Goal: Find specific page/section: Find specific page/section

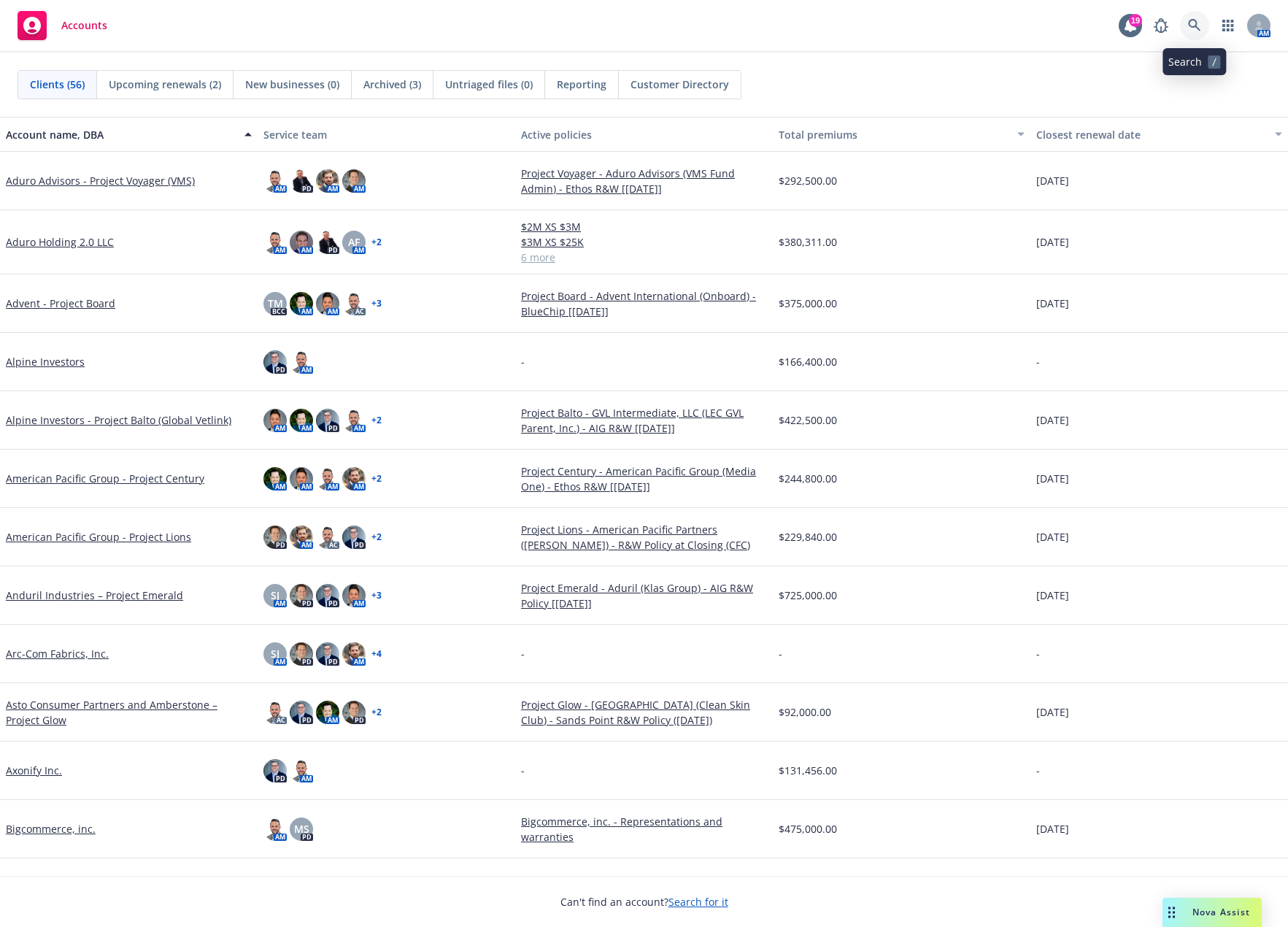
click at [1194, 23] on icon at bounding box center [1195, 25] width 13 height 13
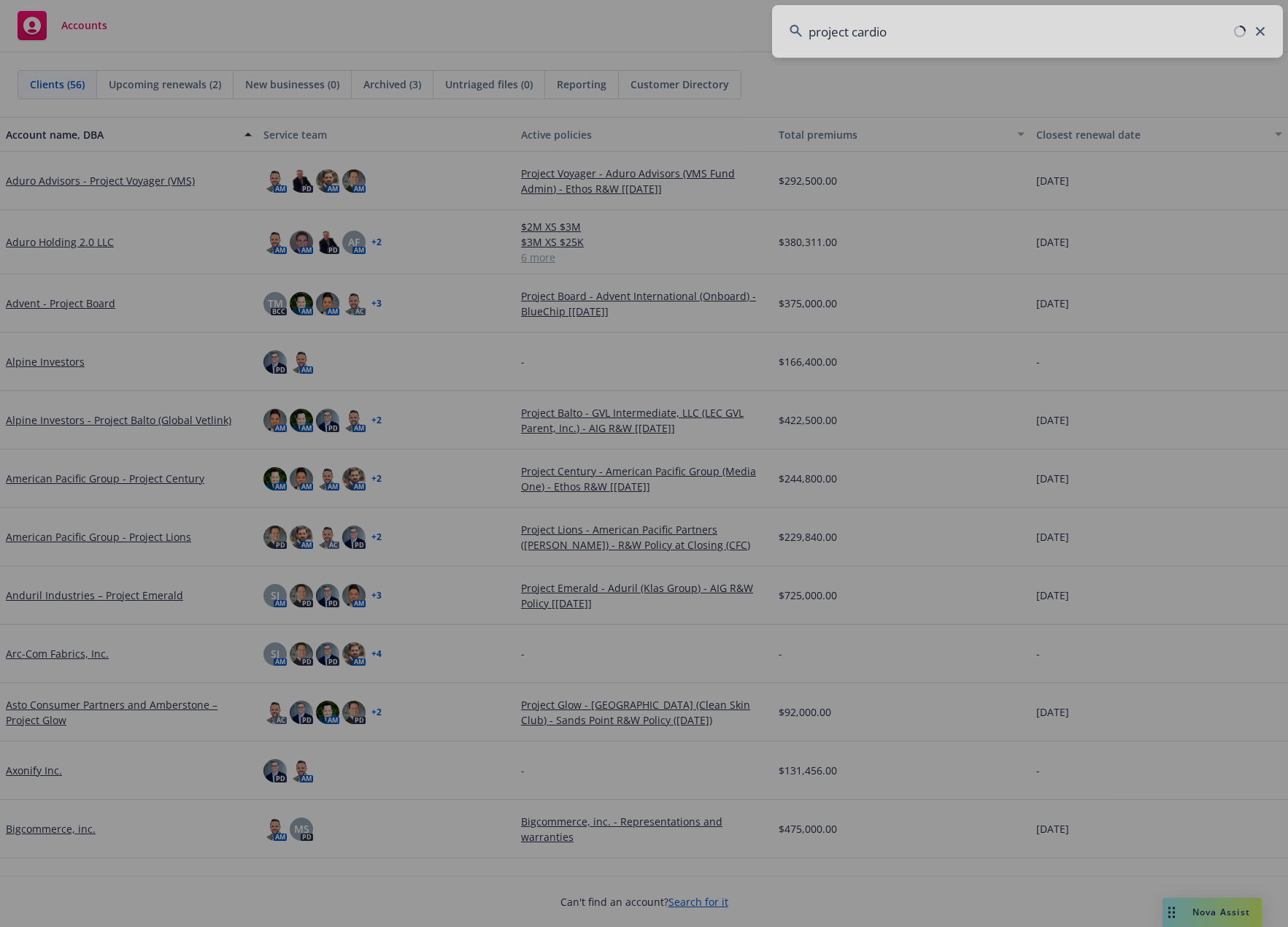
type input "project cardio"
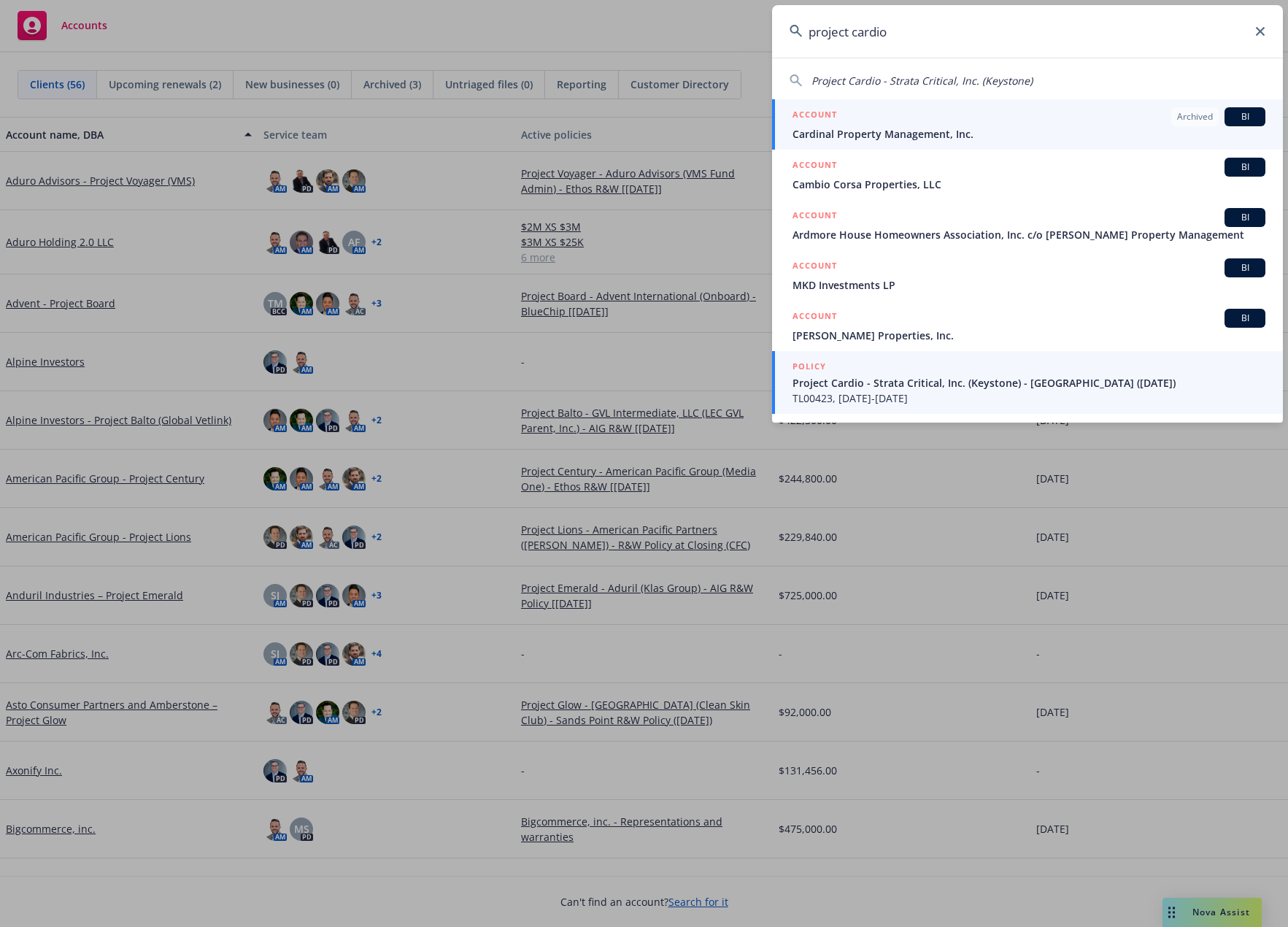
click at [944, 386] on span "Project Cardio - Strata Critical, Inc. (Keystone) - [GEOGRAPHIC_DATA] ([DATE])" at bounding box center [1030, 382] width 473 height 15
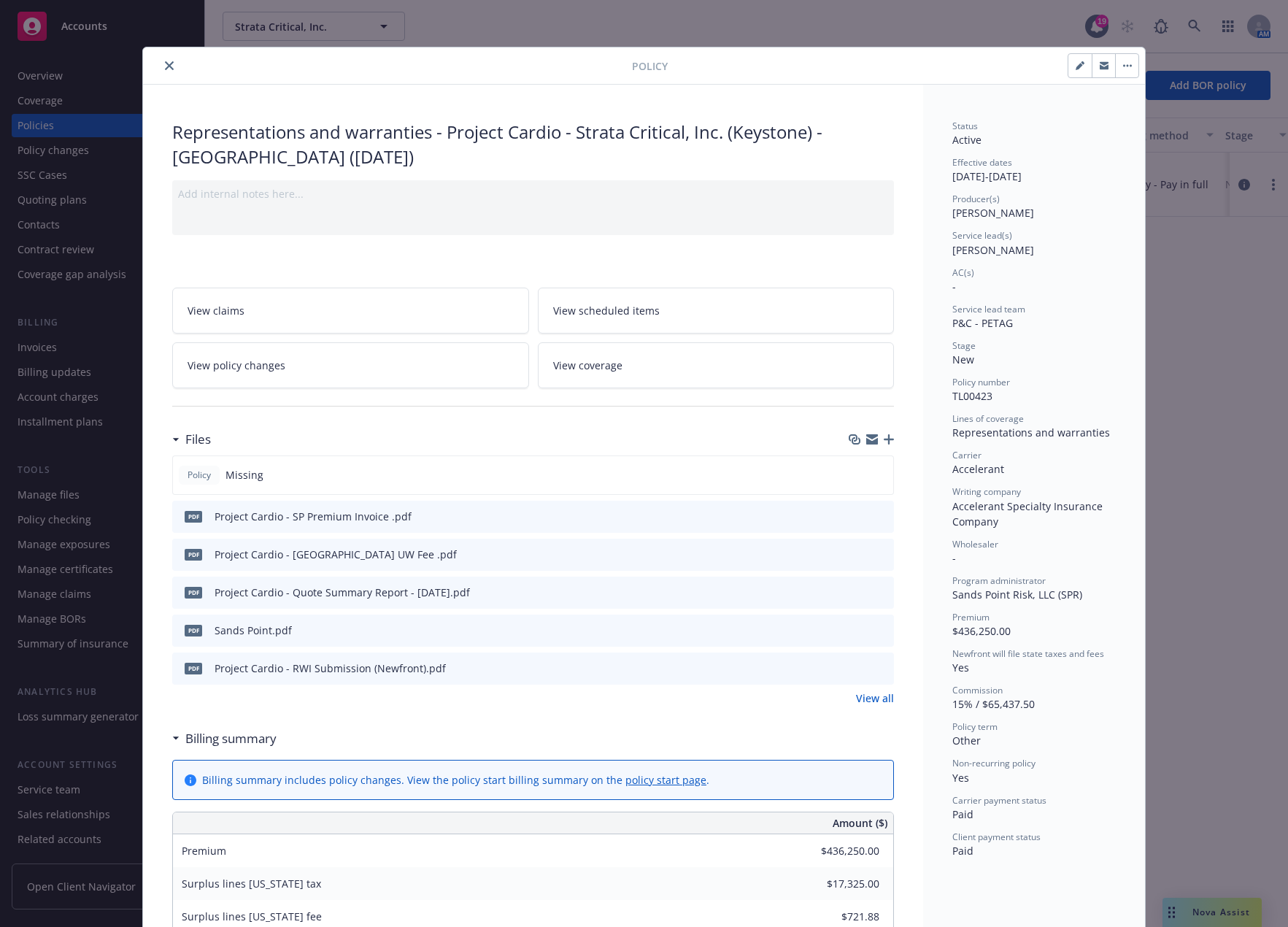
click at [168, 66] on icon "close" at bounding box center [169, 66] width 9 height 9
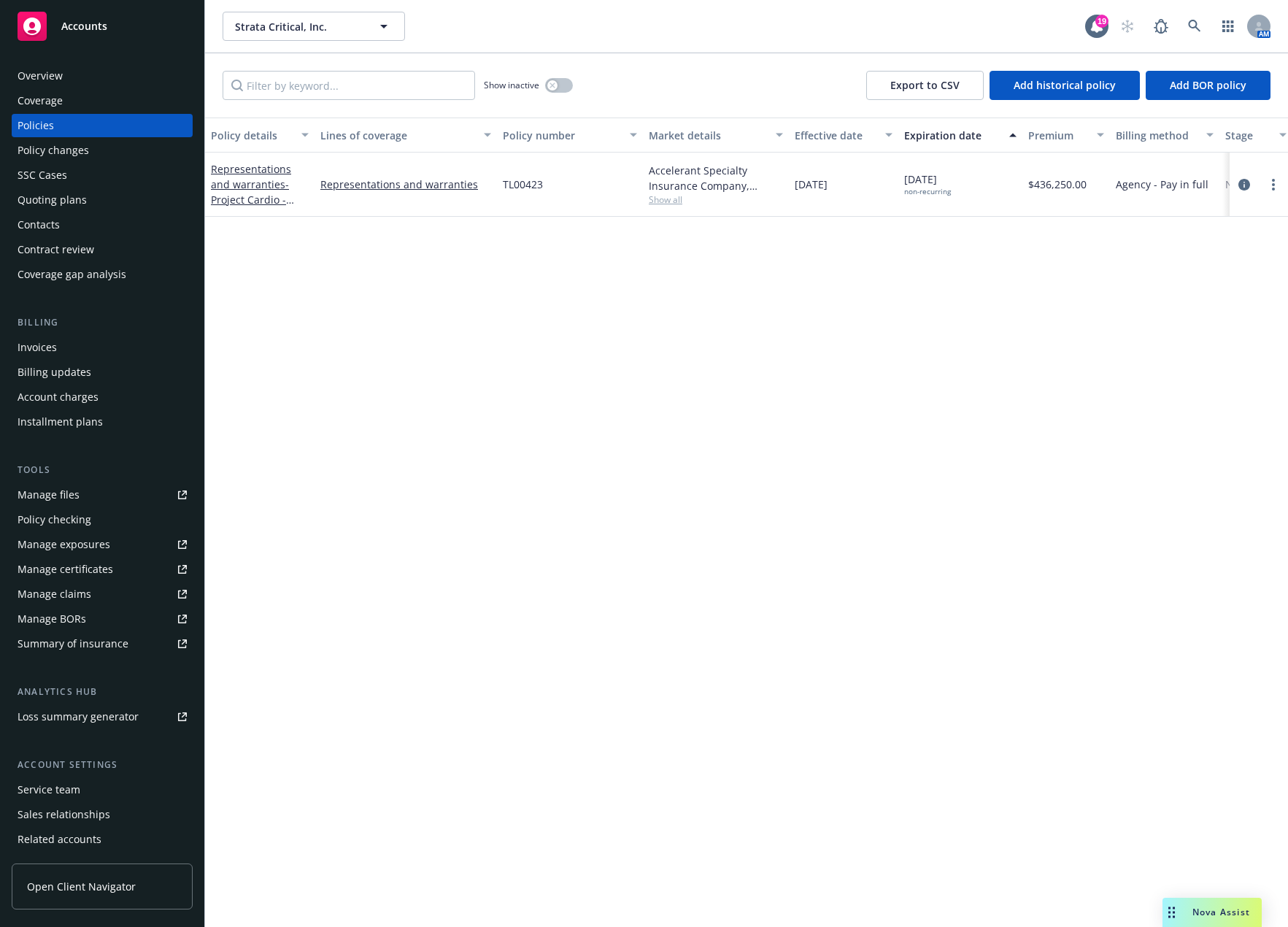
click at [982, 333] on div "Policy details Lines of coverage Policy number Market details Effective date Ex…" at bounding box center [746, 522] width 1083 height 809
click at [1243, 183] on icon "circleInformation" at bounding box center [1244, 185] width 12 height 12
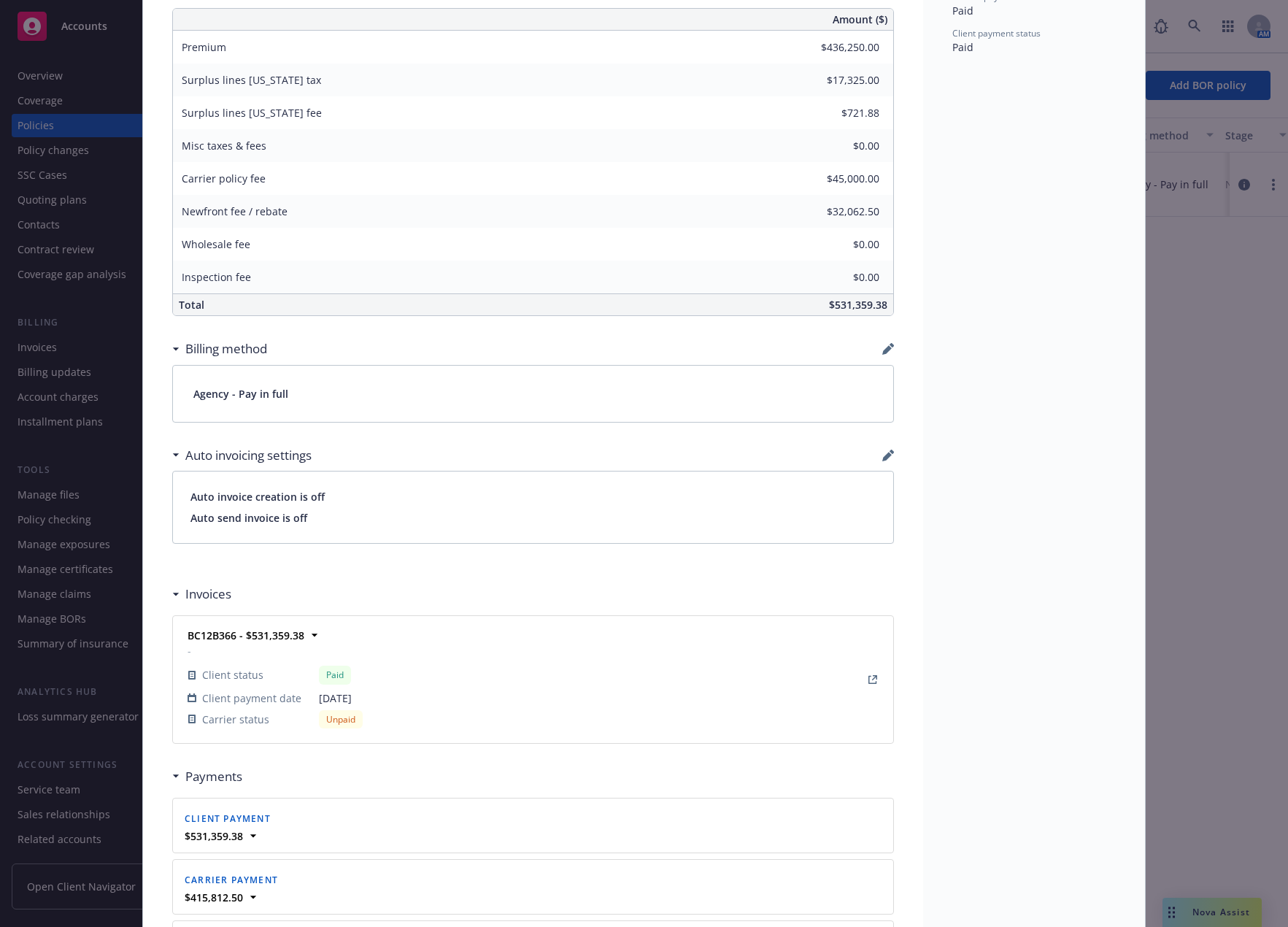
scroll to position [1067, 0]
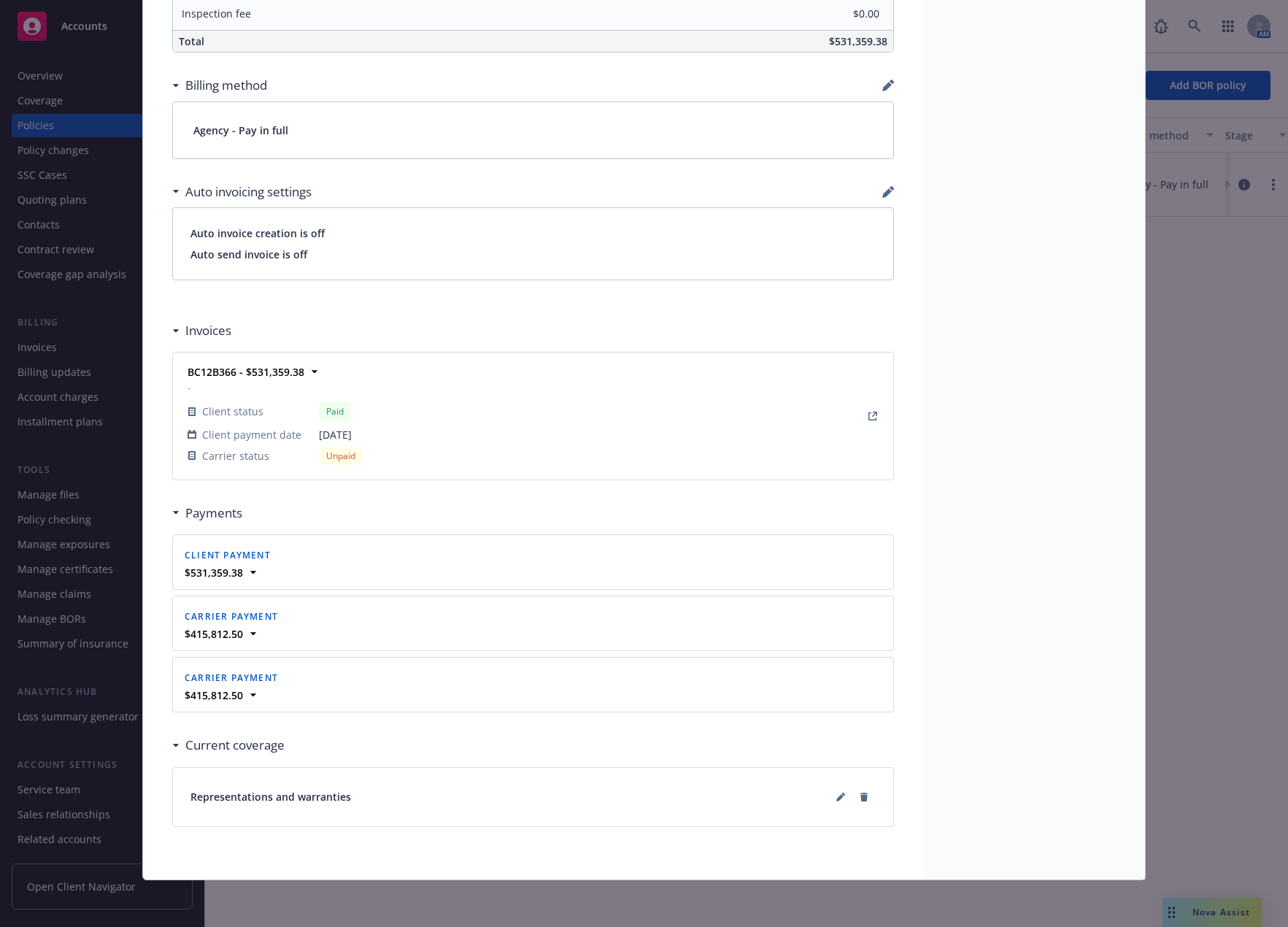
click at [214, 513] on h3 "Payments" at bounding box center [214, 513] width 57 height 19
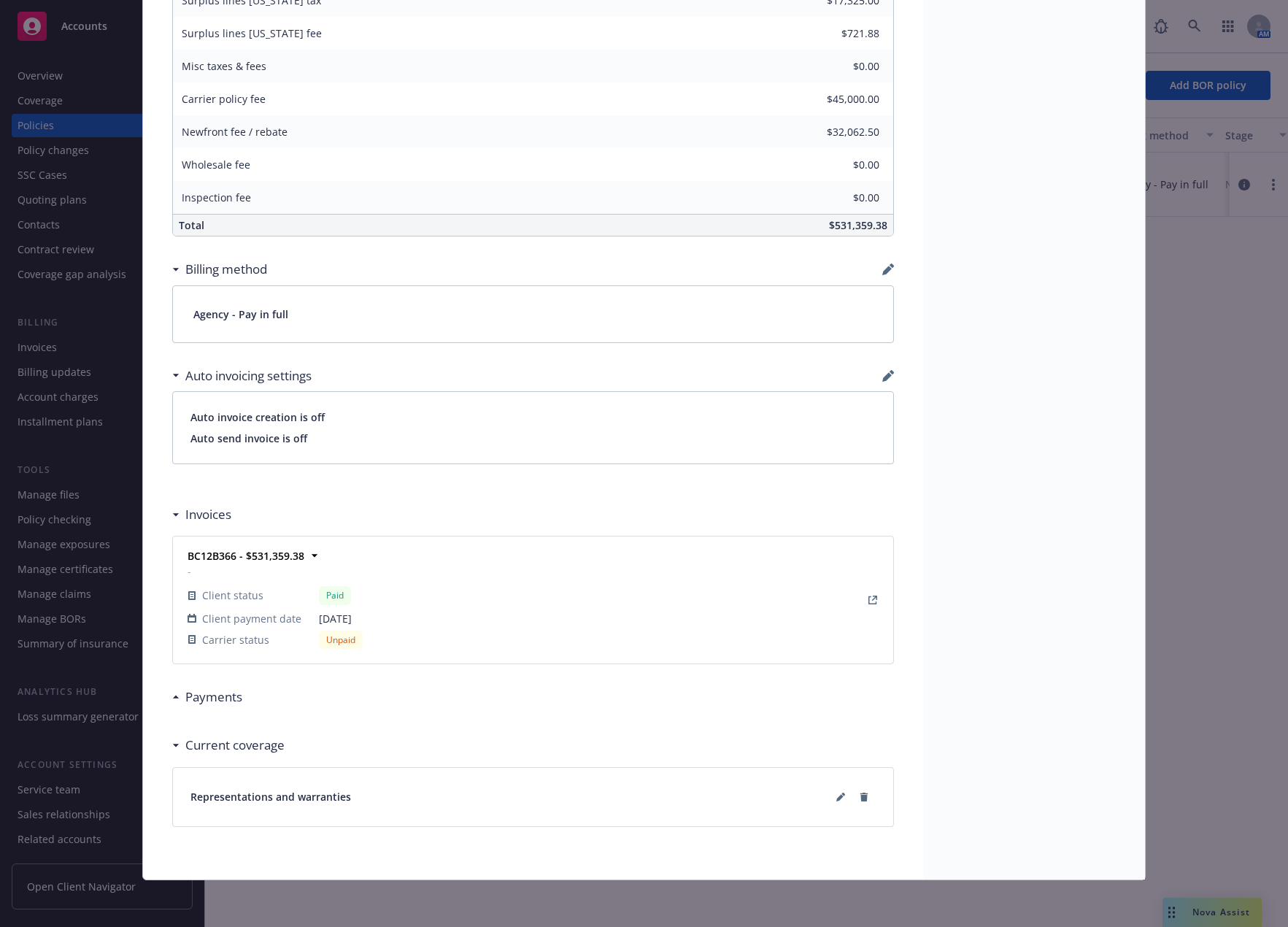
scroll to position [883, 0]
click at [212, 699] on h3 "Payments" at bounding box center [214, 696] width 57 height 19
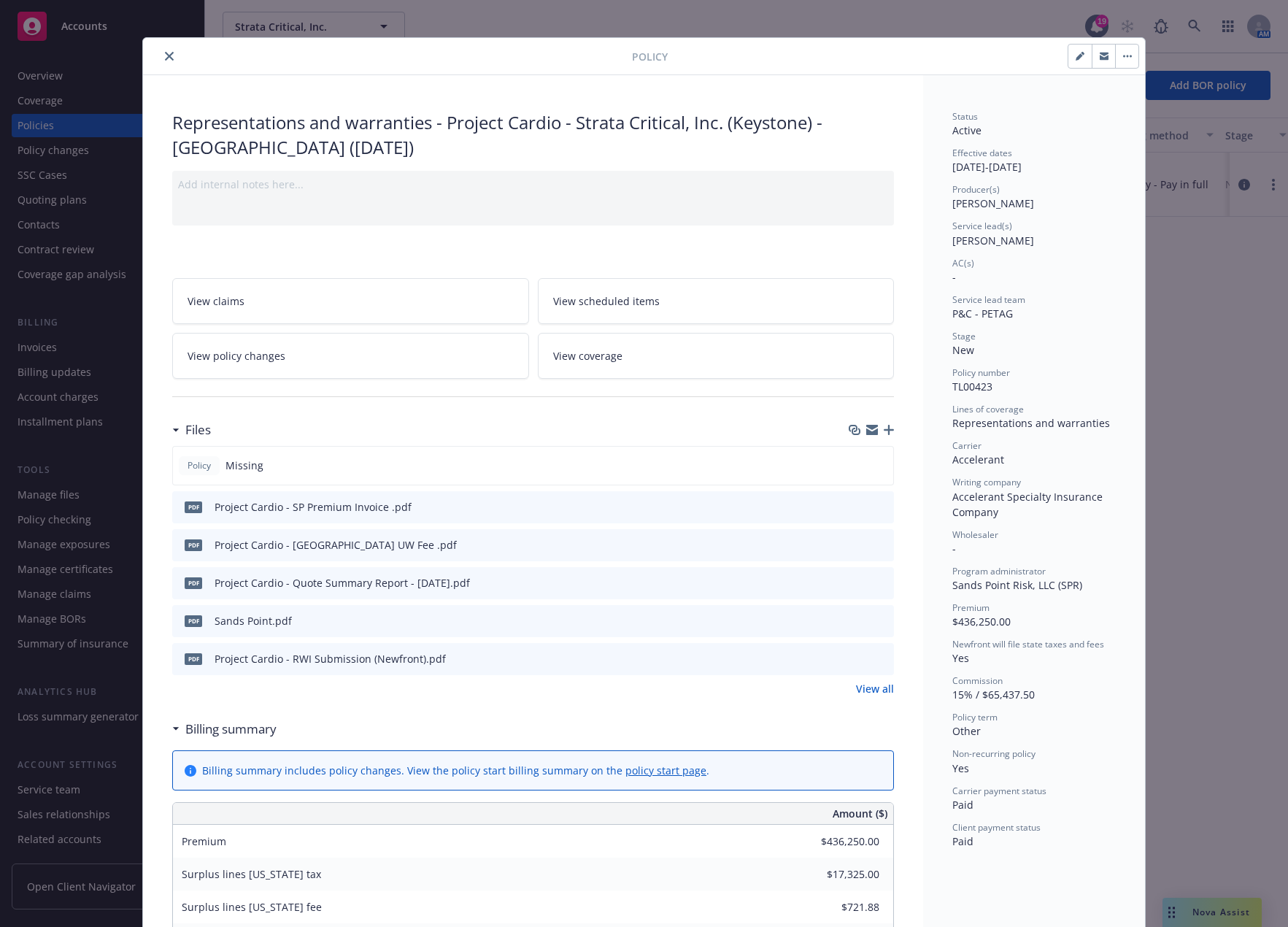
scroll to position [0, 0]
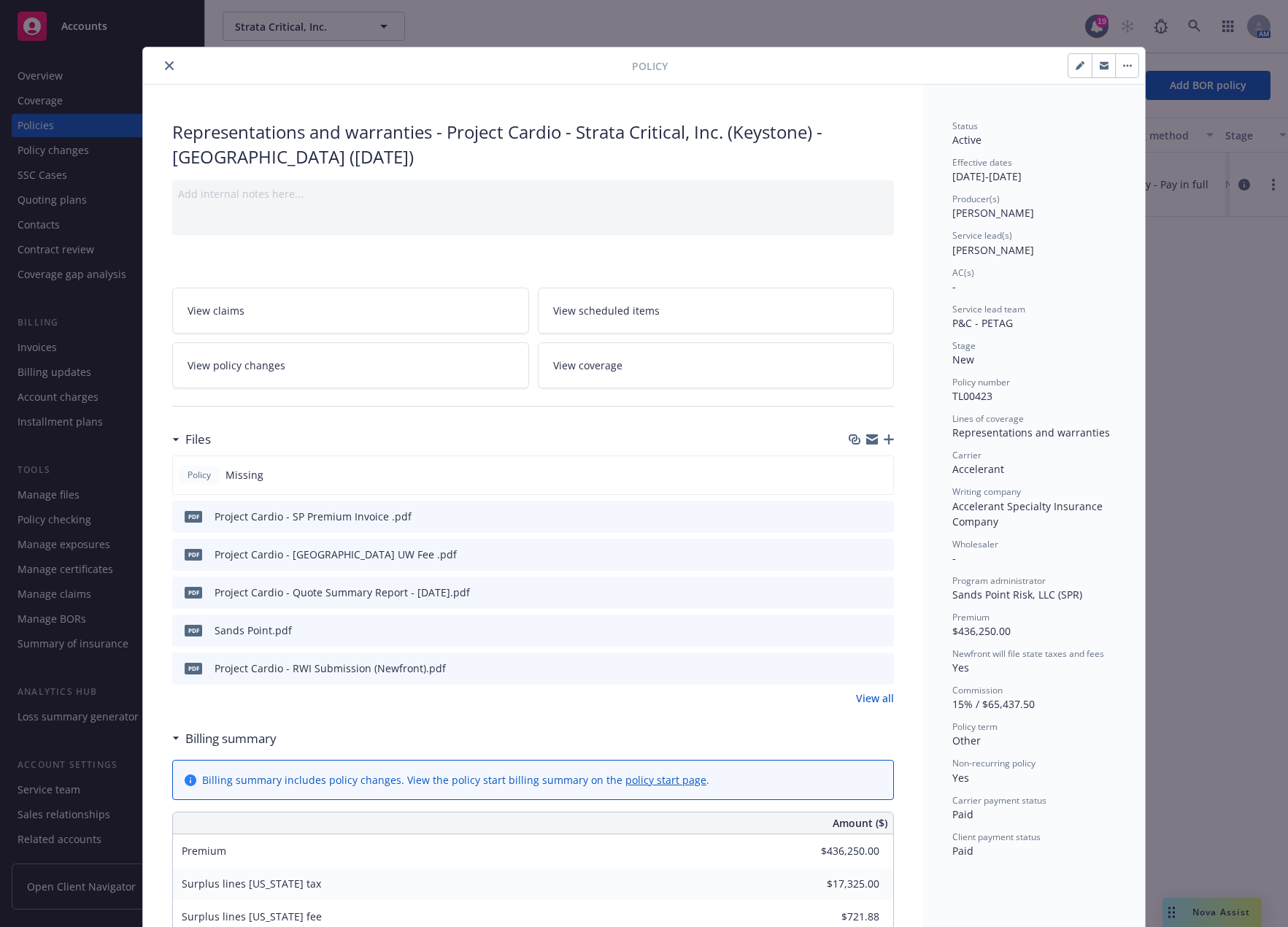
click at [1163, 279] on div "Policy Representations and warranties - Project Cardio - Strata Critical, Inc. …" at bounding box center [644, 463] width 1288 height 927
click at [1169, 276] on div "Policy Representations and warranties - Project Cardio - Strata Critical, Inc. …" at bounding box center [644, 463] width 1288 height 927
drag, startPoint x: 164, startPoint y: 67, endPoint x: 108, endPoint y: 83, distance: 58.2
click at [165, 67] on icon "close" at bounding box center [169, 66] width 9 height 9
